Goal: Book appointment/travel/reservation

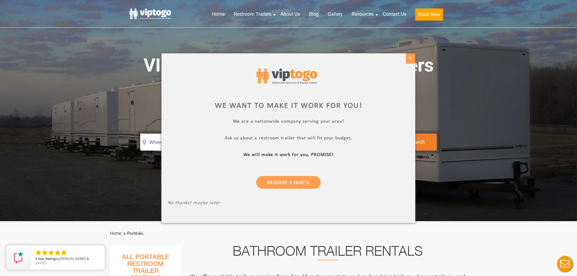
click at [411, 59] on div "X" at bounding box center [410, 58] width 9 height 10
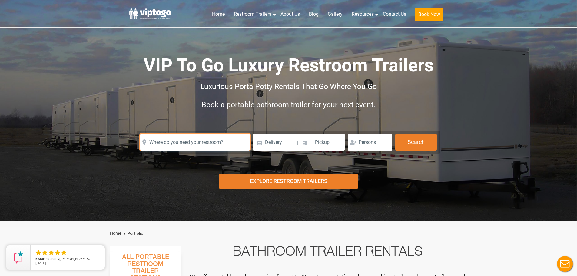
click at [189, 143] on input "text" at bounding box center [195, 142] width 110 height 17
paste input "[STREET_ADDRESS][US_STATE]"
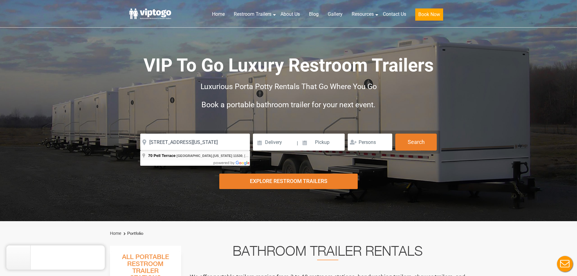
type input "[STREET_ADDRESS][US_STATE]"
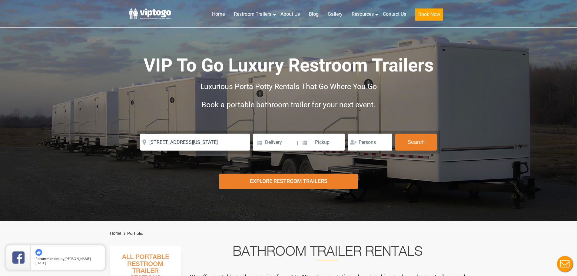
scroll to position [0, 0]
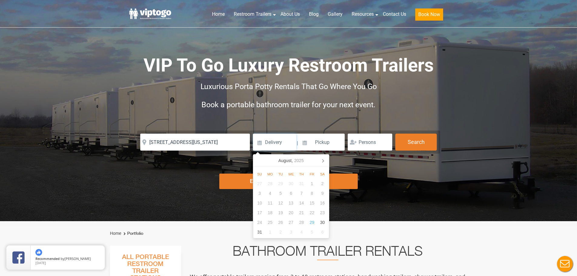
click at [270, 141] on input at bounding box center [274, 142] width 43 height 17
click at [326, 160] on icon at bounding box center [323, 161] width 10 height 10
click at [313, 195] on div "12" at bounding box center [312, 193] width 11 height 10
type input "[DATE]"
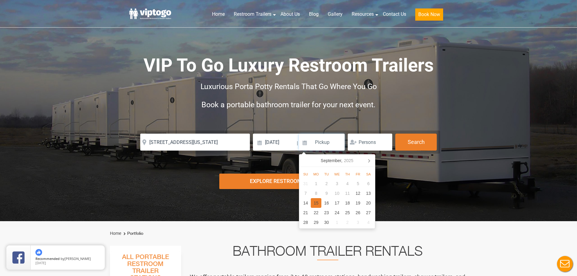
click at [318, 204] on div "15" at bounding box center [316, 203] width 11 height 10
type input "[DATE]"
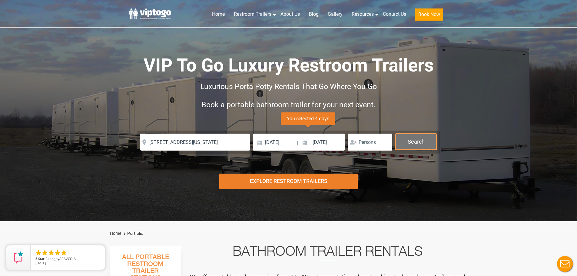
click at [410, 144] on button "Search" at bounding box center [416, 142] width 42 height 16
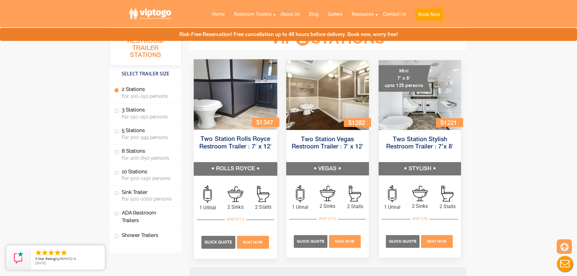
scroll to position [276, 0]
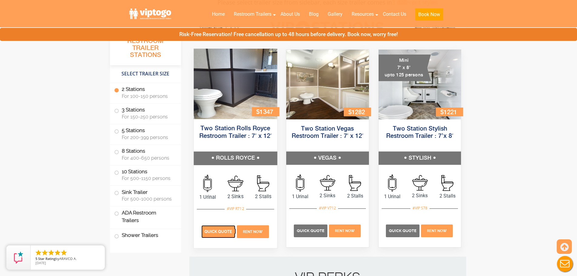
click at [217, 230] on span "Quick Quote" at bounding box center [218, 231] width 28 height 5
